Goal: Task Accomplishment & Management: Manage account settings

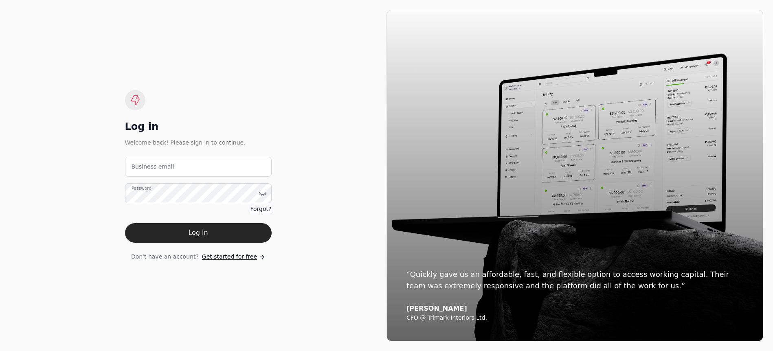
click at [150, 171] on label "Business email" at bounding box center [152, 166] width 43 height 9
click at [150, 171] on email "Business email" at bounding box center [198, 167] width 147 height 20
click at [168, 170] on email "Business email" at bounding box center [198, 167] width 147 height 20
type email "[EMAIL_ADDRESS][DOMAIN_NAME]"
click at [262, 195] on icon at bounding box center [263, 193] width 8 height 8
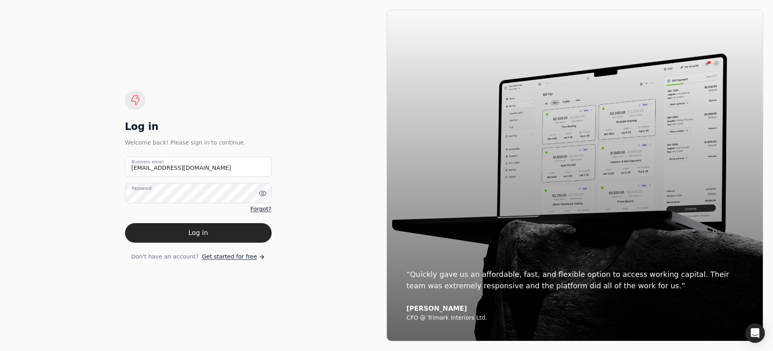
click at [201, 243] on form "[EMAIL_ADDRESS][DOMAIN_NAME] Business email Password Forgot? Log in Don't have …" at bounding box center [198, 209] width 147 height 104
click at [202, 237] on button "Log in" at bounding box center [198, 233] width 147 height 20
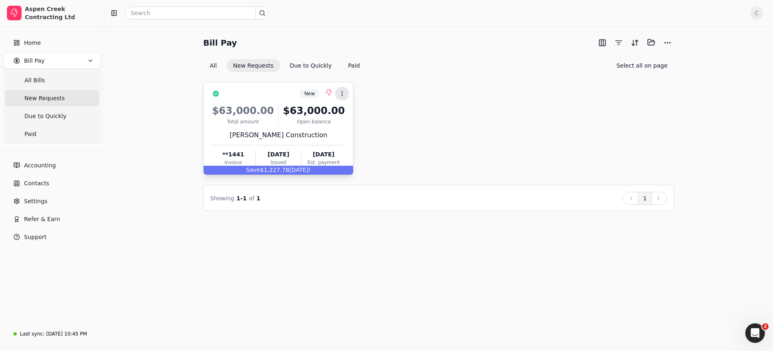
click at [342, 93] on circle at bounding box center [342, 93] width 0 height 0
click at [358, 111] on span "Open" at bounding box center [354, 113] width 15 height 9
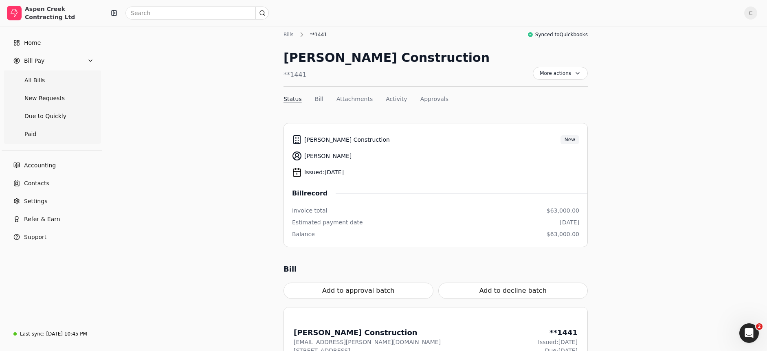
scroll to position [2, 0]
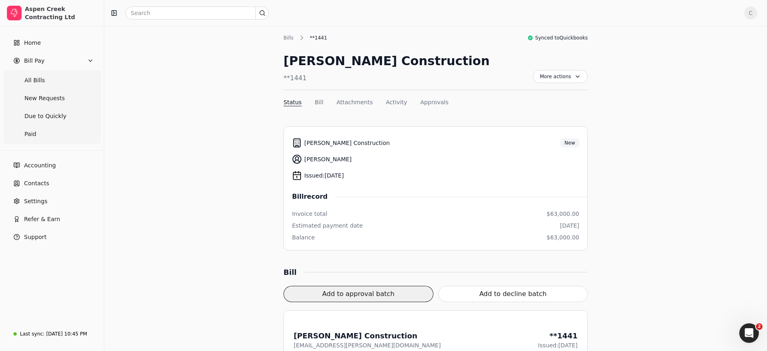
click at [358, 292] on button "Add to approval batch" at bounding box center [358, 294] width 150 height 16
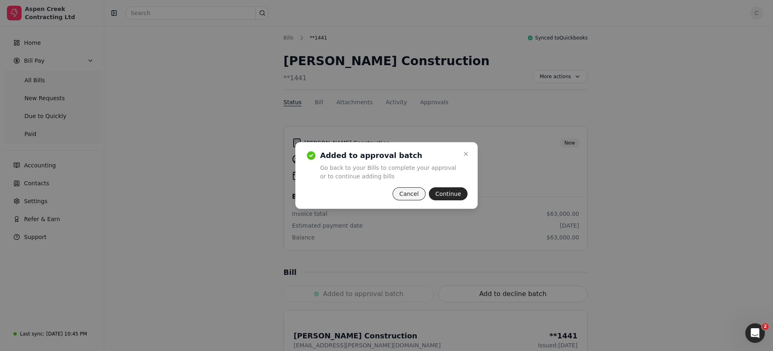
click at [405, 193] on button "Cancel" at bounding box center [408, 193] width 33 height 13
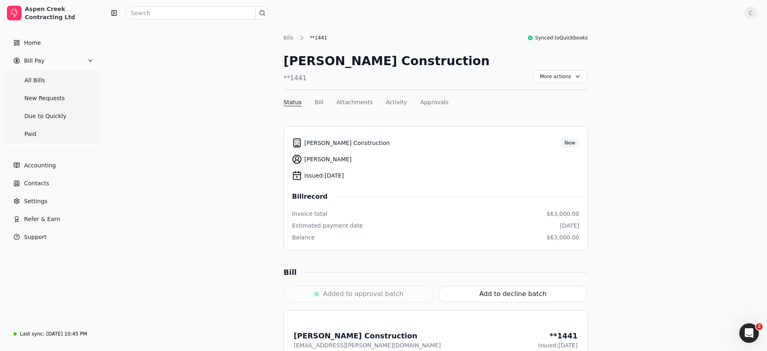
click at [328, 293] on div "Added to approval batch" at bounding box center [358, 294] width 150 height 16
click at [572, 74] on span "More actions" at bounding box center [559, 76] width 55 height 13
drag, startPoint x: 627, startPoint y: 117, endPoint x: 624, endPoint y: 121, distance: 4.6
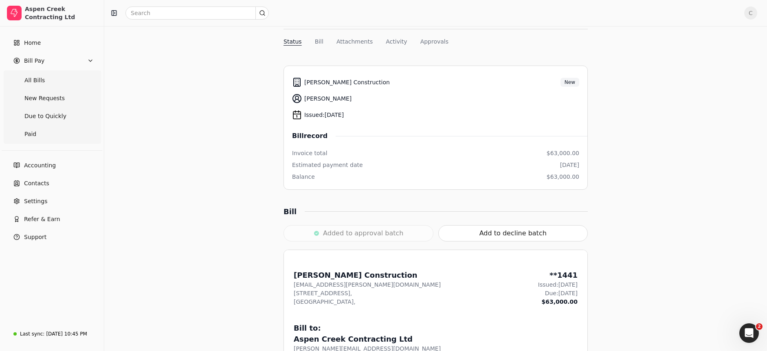
scroll to position [31, 0]
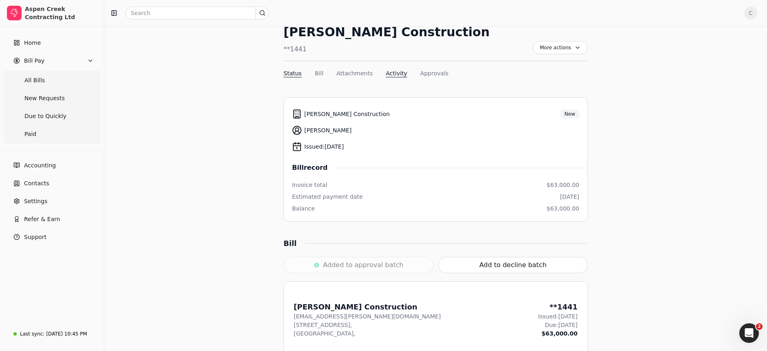
click at [396, 72] on button "Activity" at bounding box center [396, 73] width 21 height 9
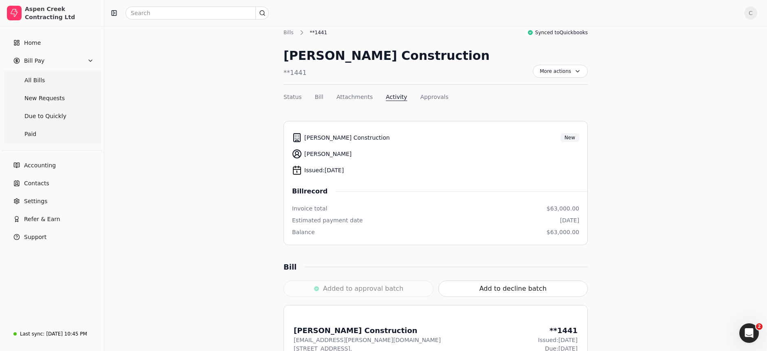
scroll to position [0, 0]
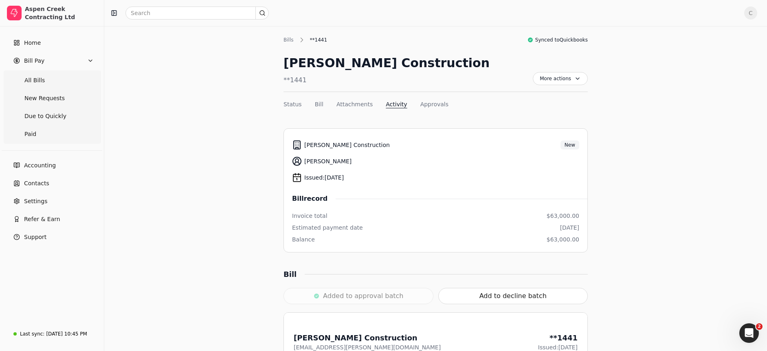
click at [558, 85] on div "More actions Context Menu Button" at bounding box center [559, 73] width 55 height 38
click at [554, 80] on span "More actions" at bounding box center [559, 78] width 55 height 13
click at [291, 107] on button "Status" at bounding box center [292, 104] width 18 height 9
click at [320, 105] on button "Bill" at bounding box center [319, 104] width 9 height 9
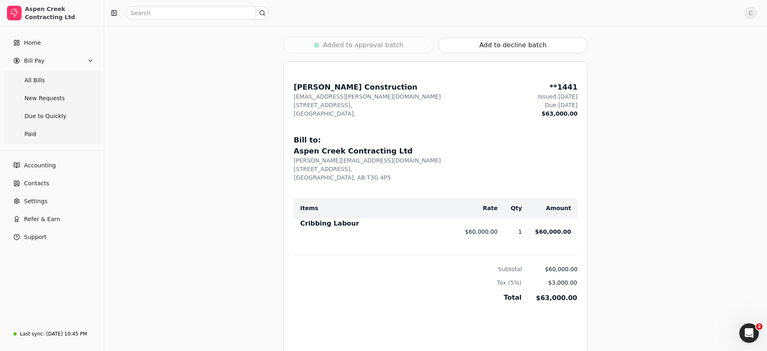
scroll to position [252, 0]
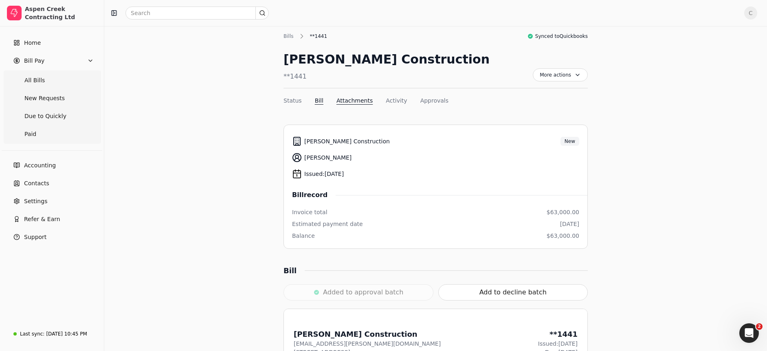
click at [349, 102] on button "Attachments" at bounding box center [354, 100] width 36 height 9
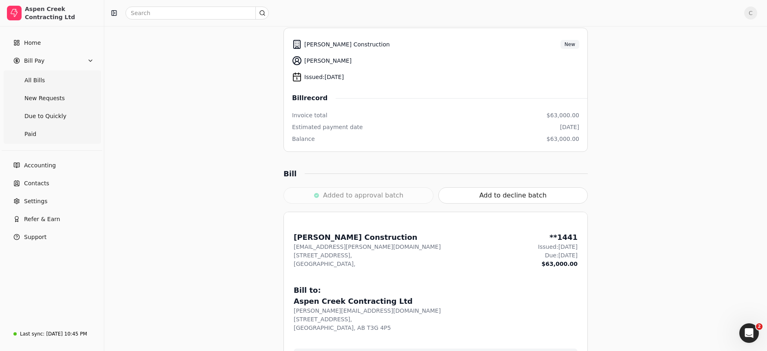
scroll to position [0, 0]
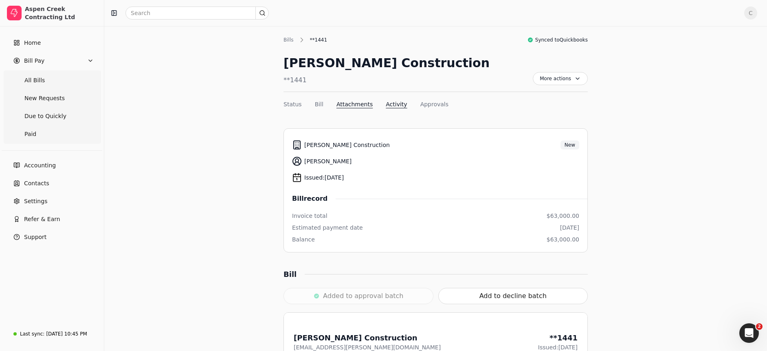
click at [392, 104] on button "Activity" at bounding box center [396, 104] width 21 height 9
click at [429, 103] on button "Approvals" at bounding box center [434, 104] width 28 height 9
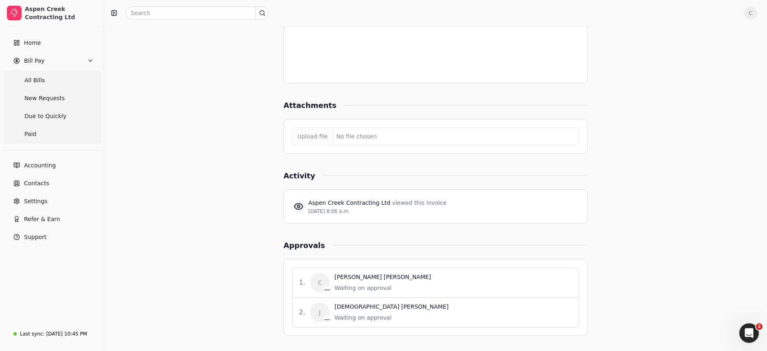
scroll to position [623, 0]
